Goal: Check status: Check status

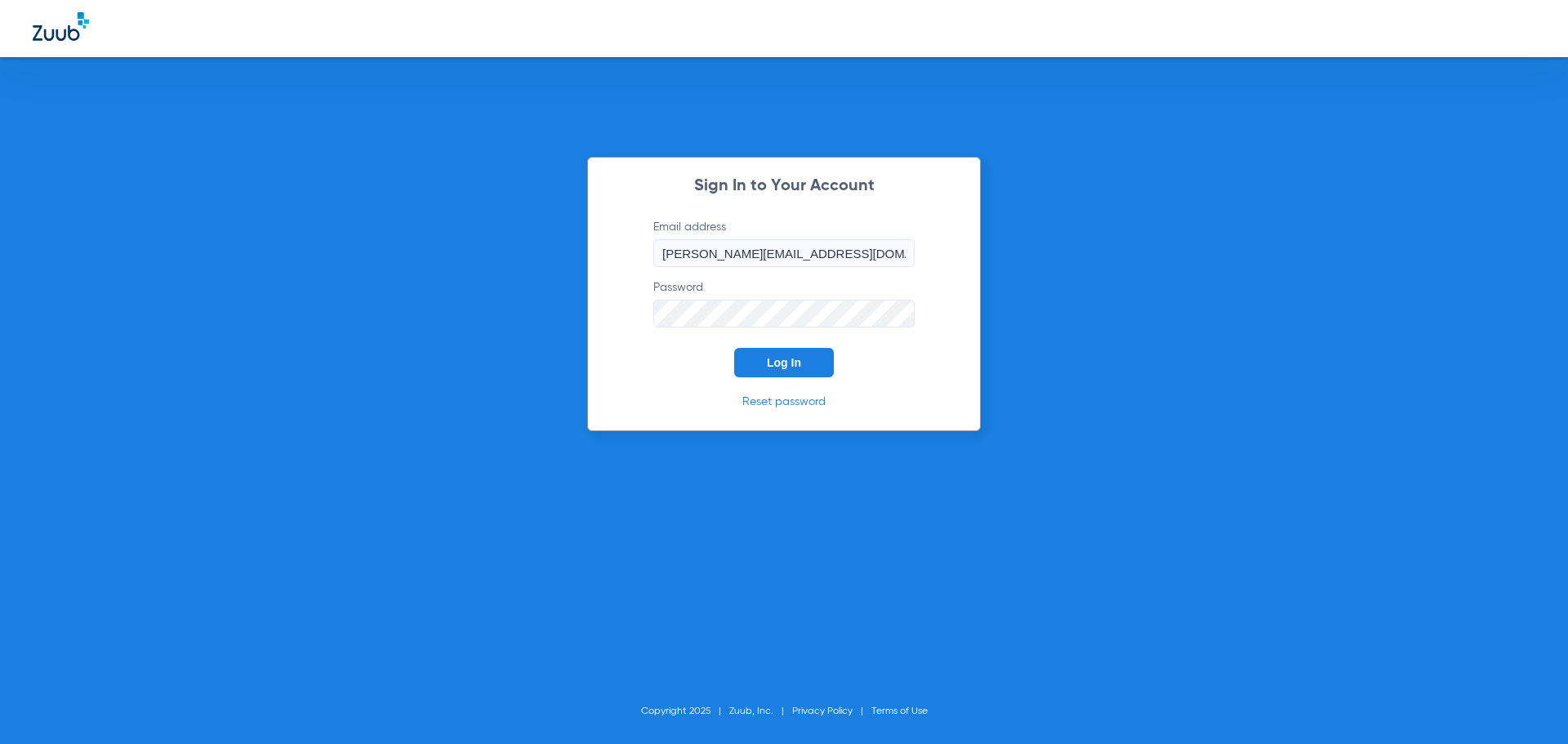
click at [777, 372] on button "Log In" at bounding box center [784, 362] width 100 height 30
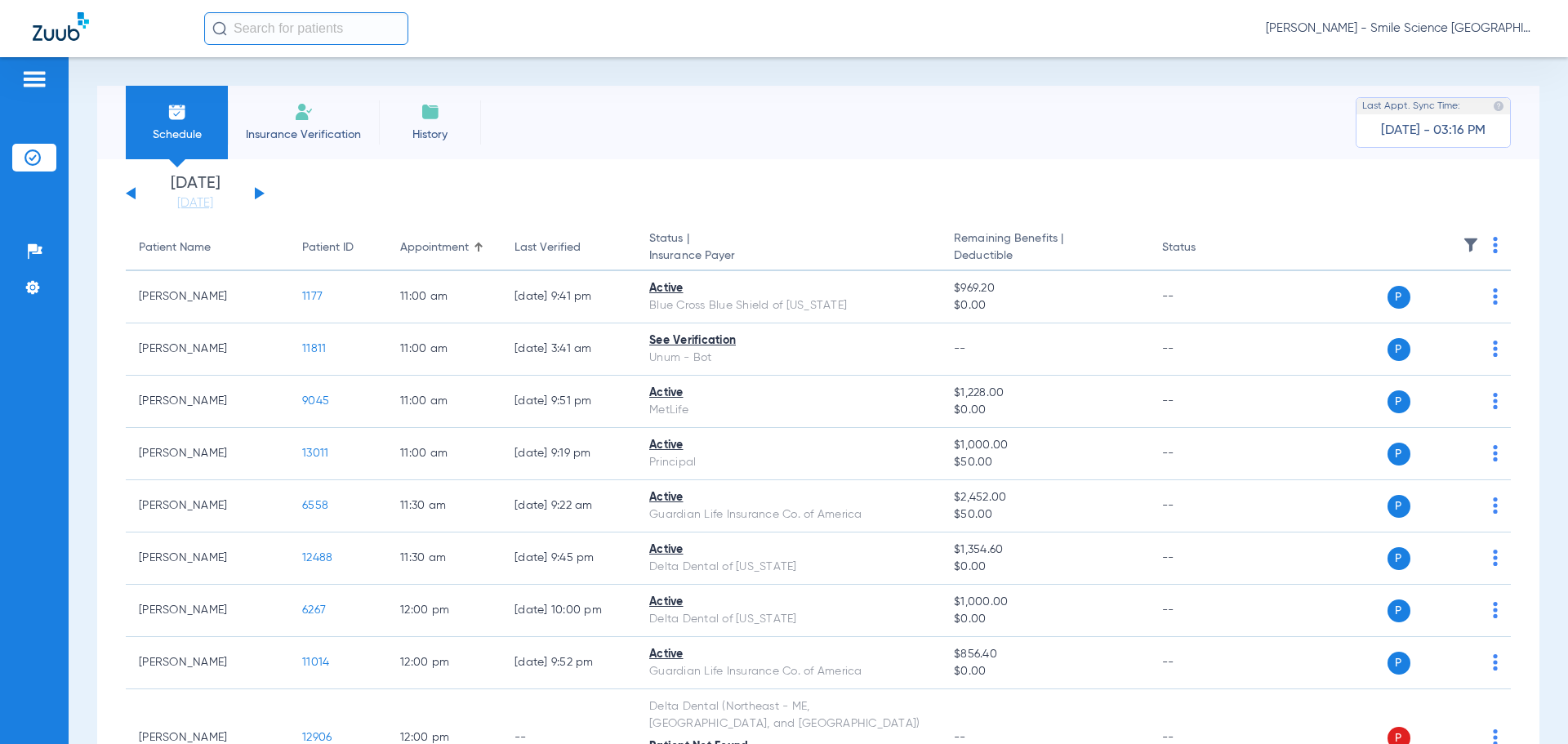
click at [260, 190] on div "[DATE] [DATE] [DATE] [DATE] [DATE] [DATE] [DATE] [DATE] [DATE] [DATE] [DATE] [D…" at bounding box center [195, 193] width 139 height 36
click at [254, 190] on button at bounding box center [259, 192] width 10 height 12
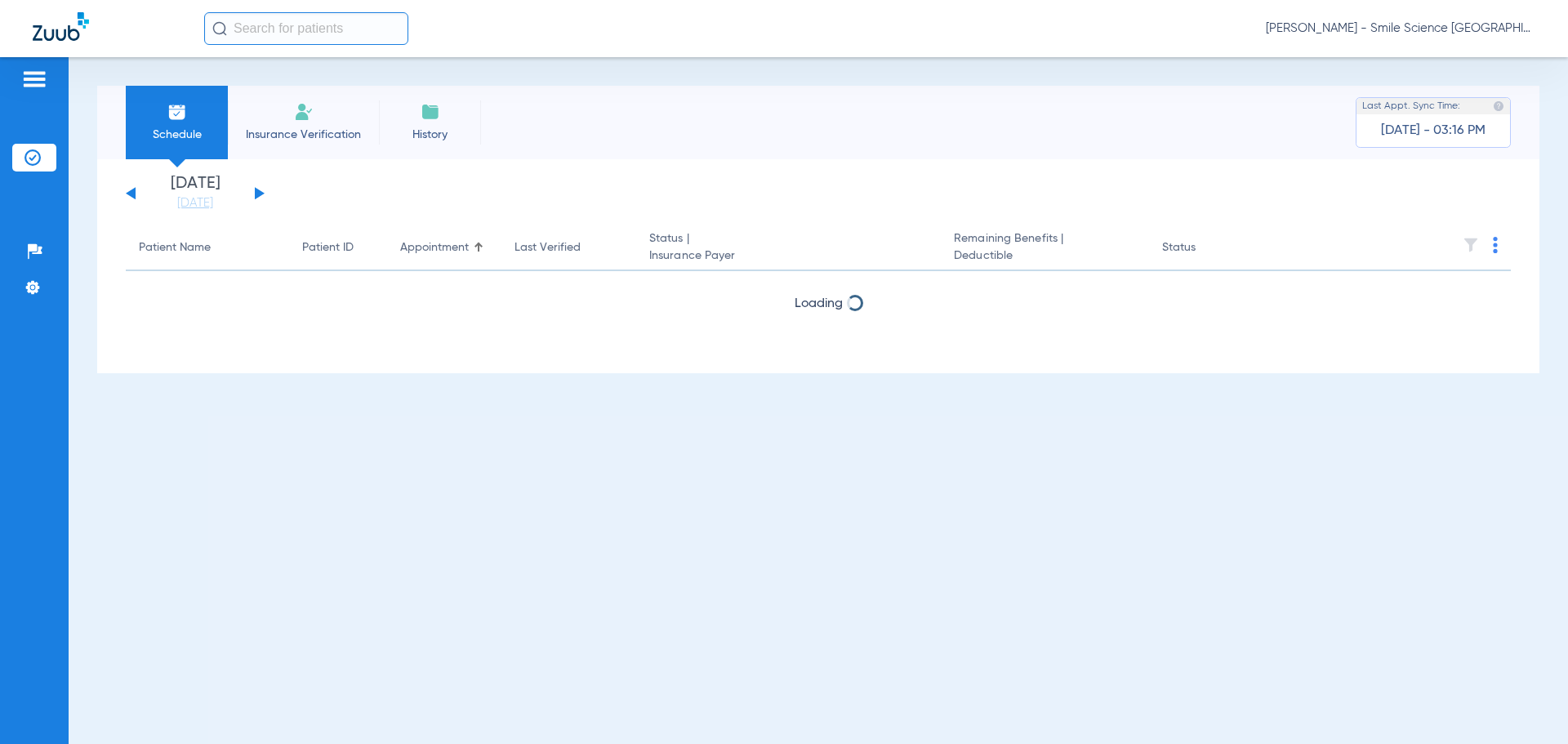
click at [254, 190] on button at bounding box center [259, 192] width 10 height 12
click at [257, 191] on button at bounding box center [259, 192] width 10 height 12
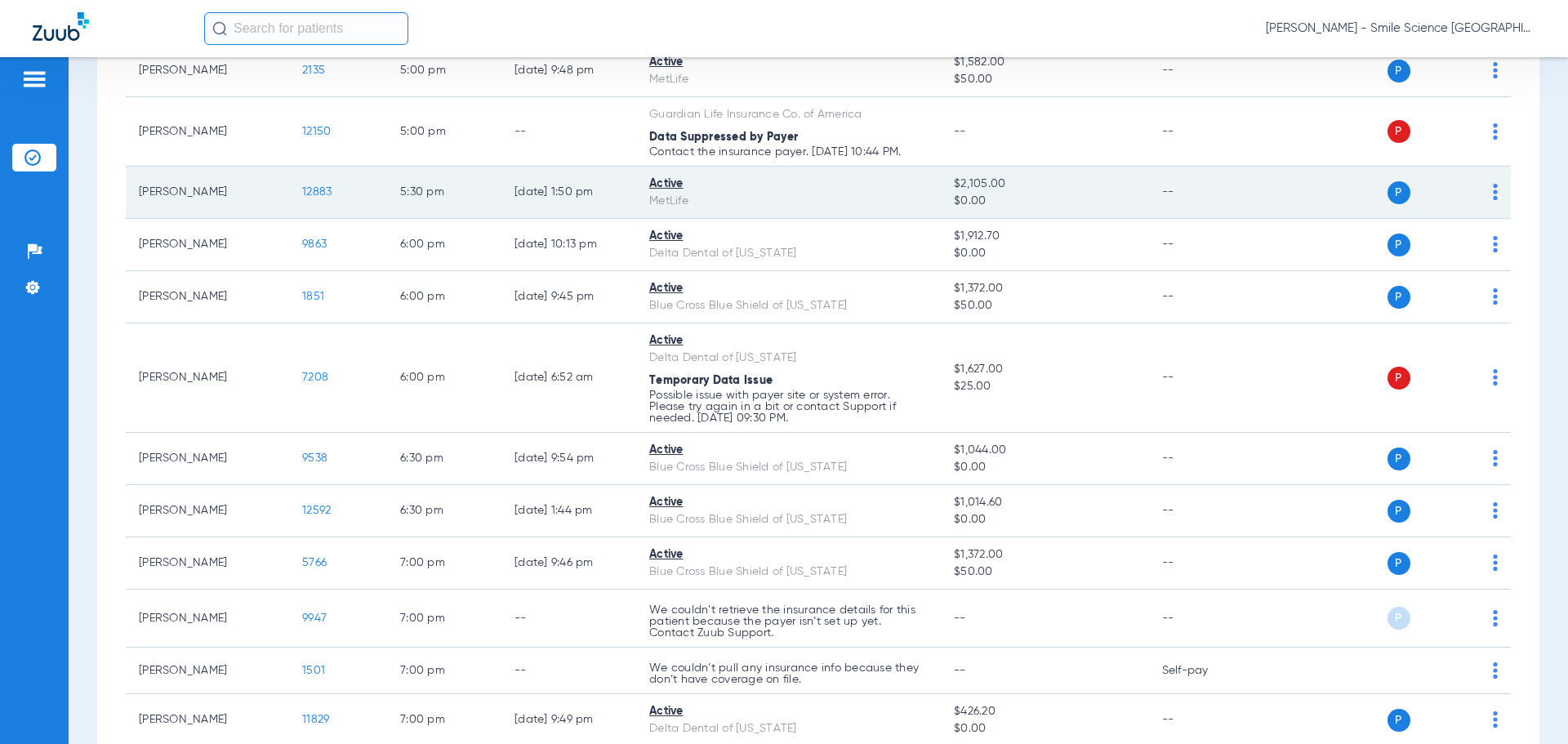
scroll to position [3103, 0]
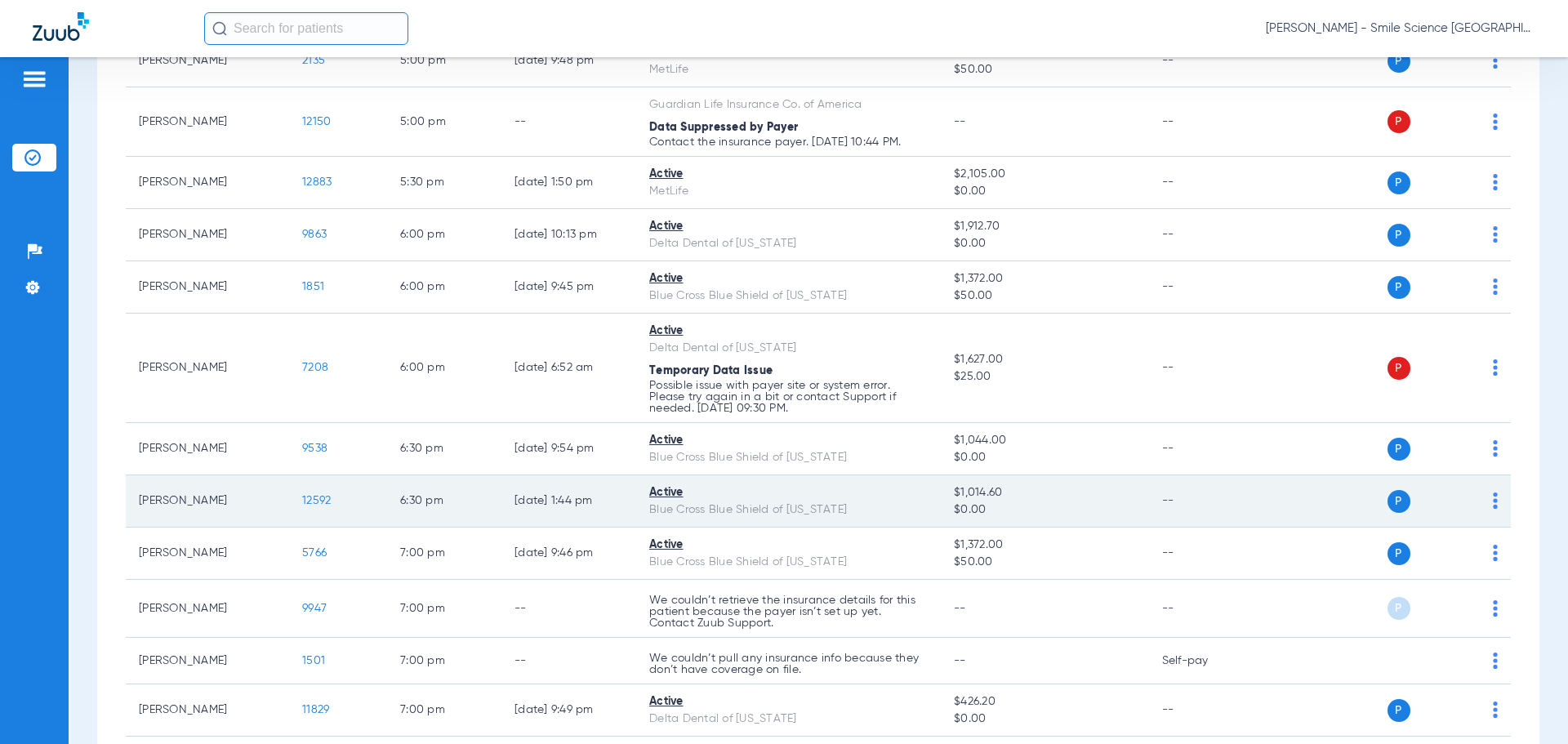
click at [191, 505] on td "[PERSON_NAME]" at bounding box center [207, 501] width 163 height 52
click at [312, 497] on span "12592" at bounding box center [316, 500] width 29 height 11
